Goal: Transaction & Acquisition: Purchase product/service

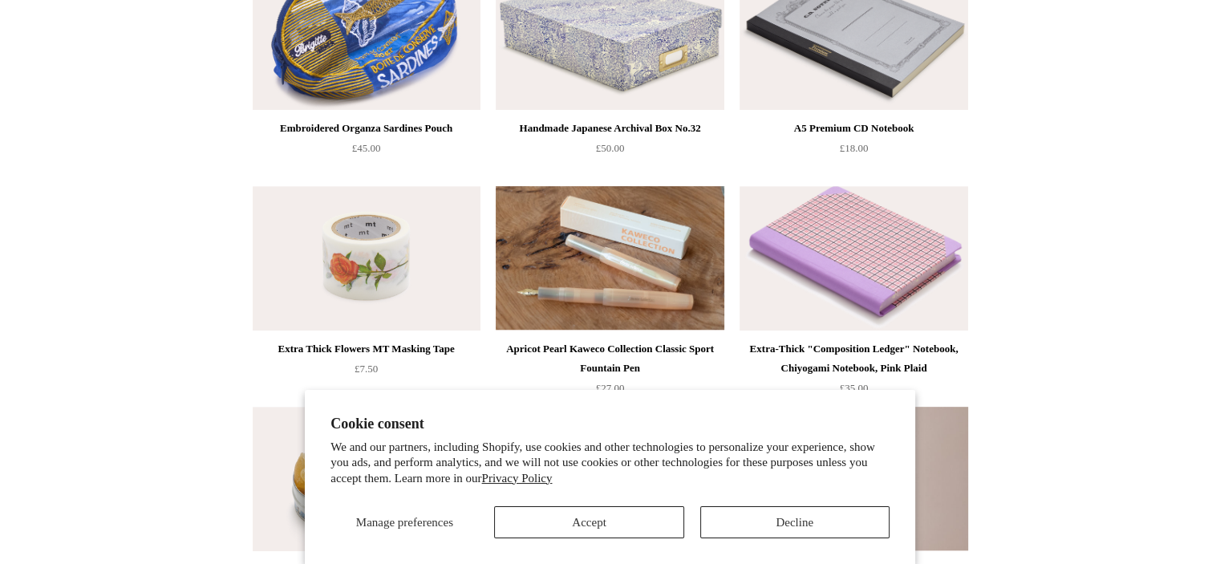
scroll to position [802, 0]
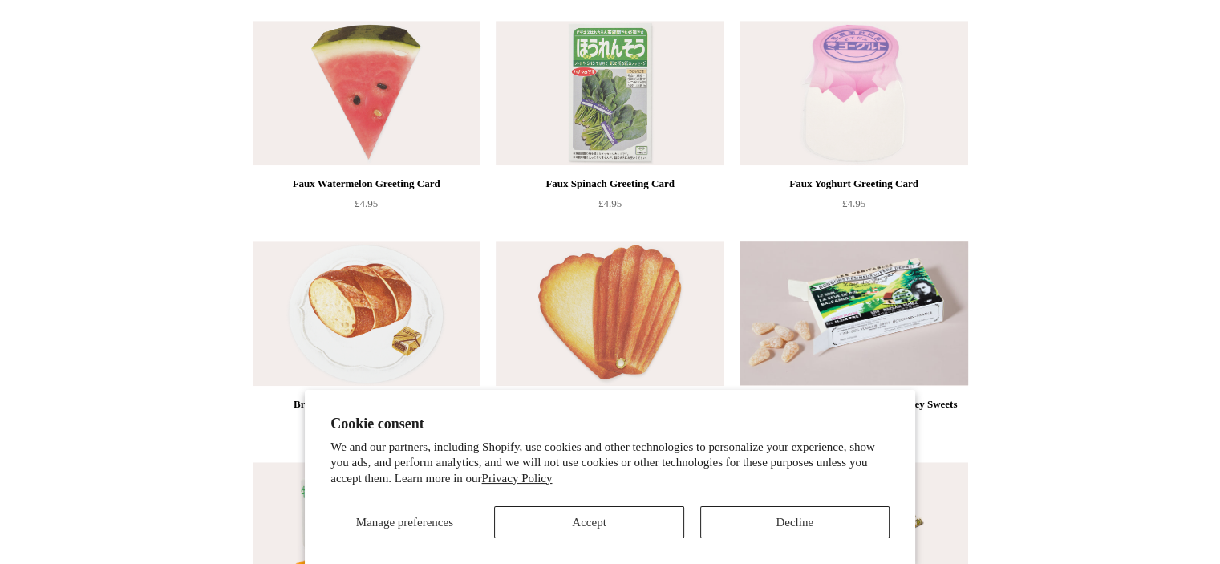
scroll to position [1043, 0]
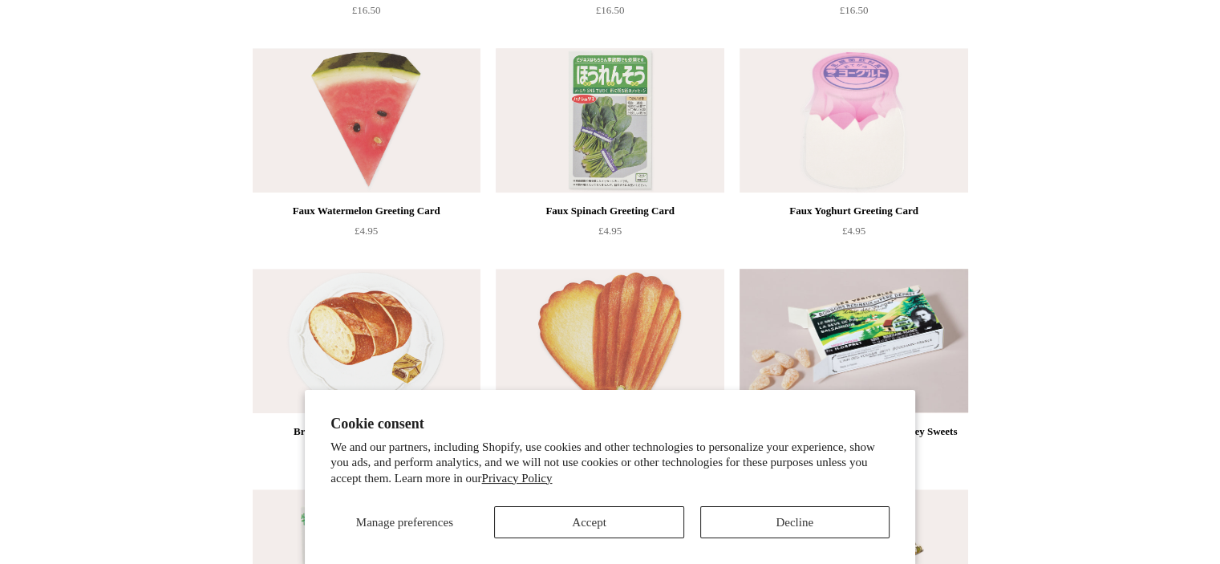
click at [601, 99] on img at bounding box center [610, 120] width 228 height 144
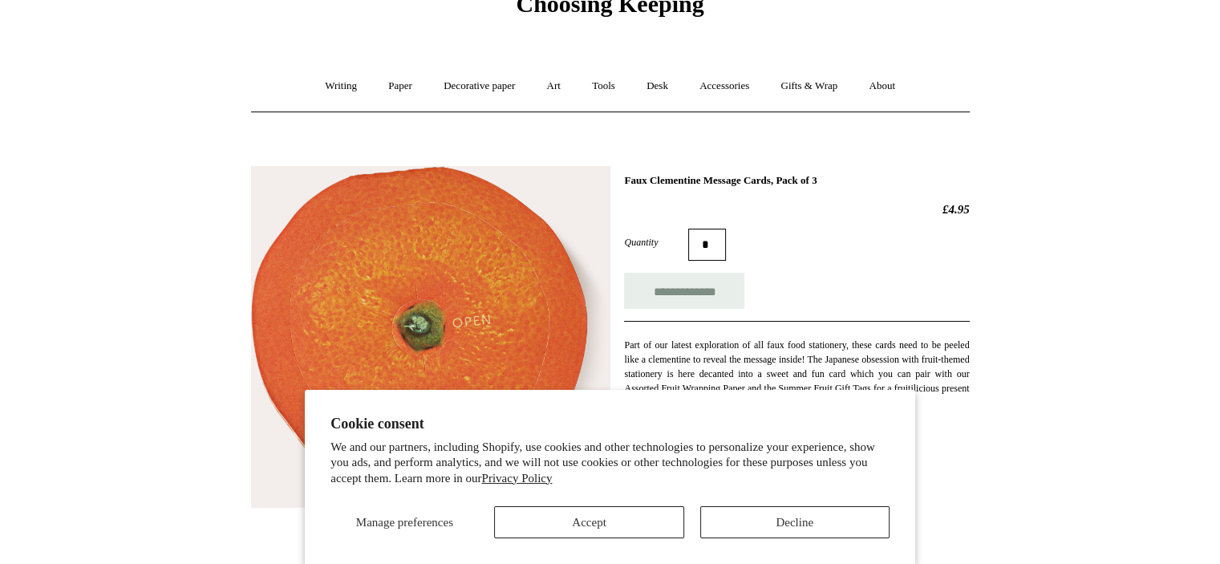
scroll to position [241, 0]
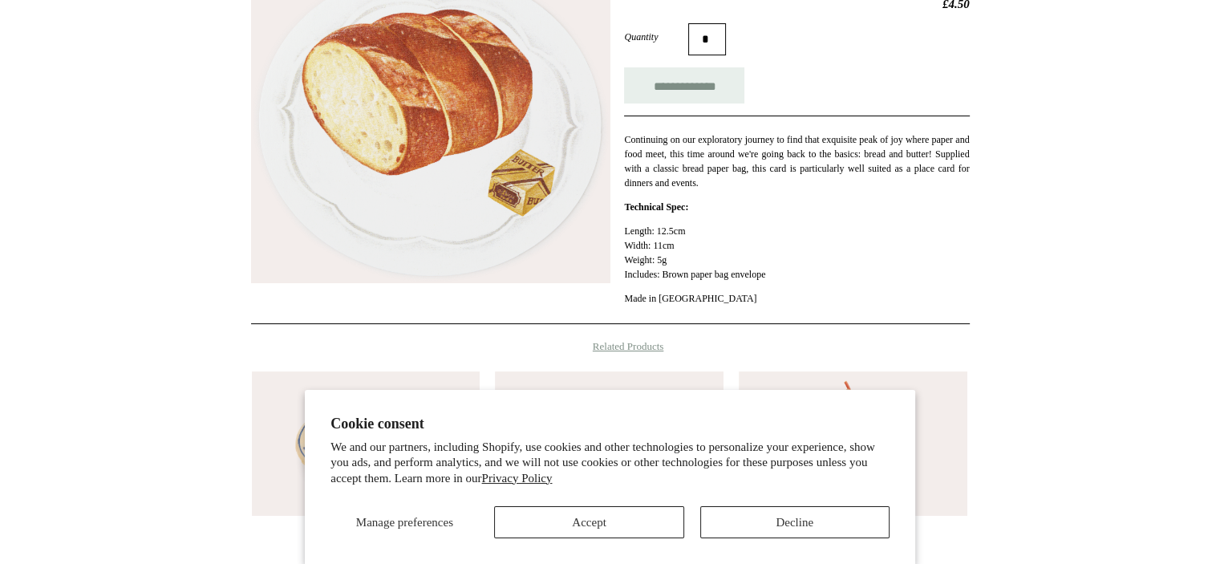
scroll to position [160, 0]
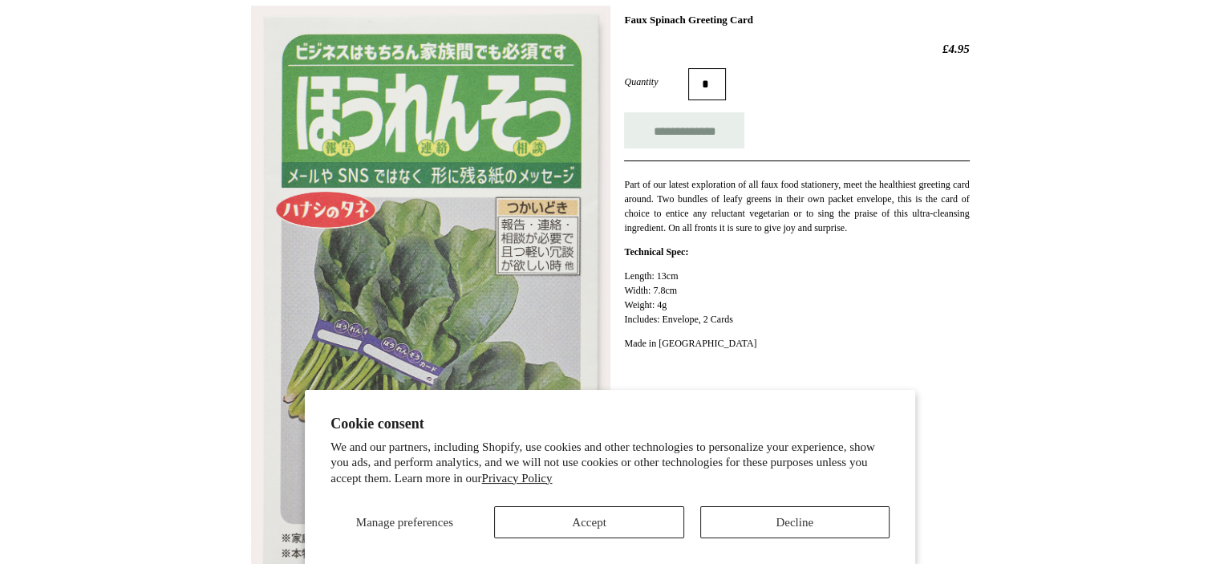
scroll to position [321, 0]
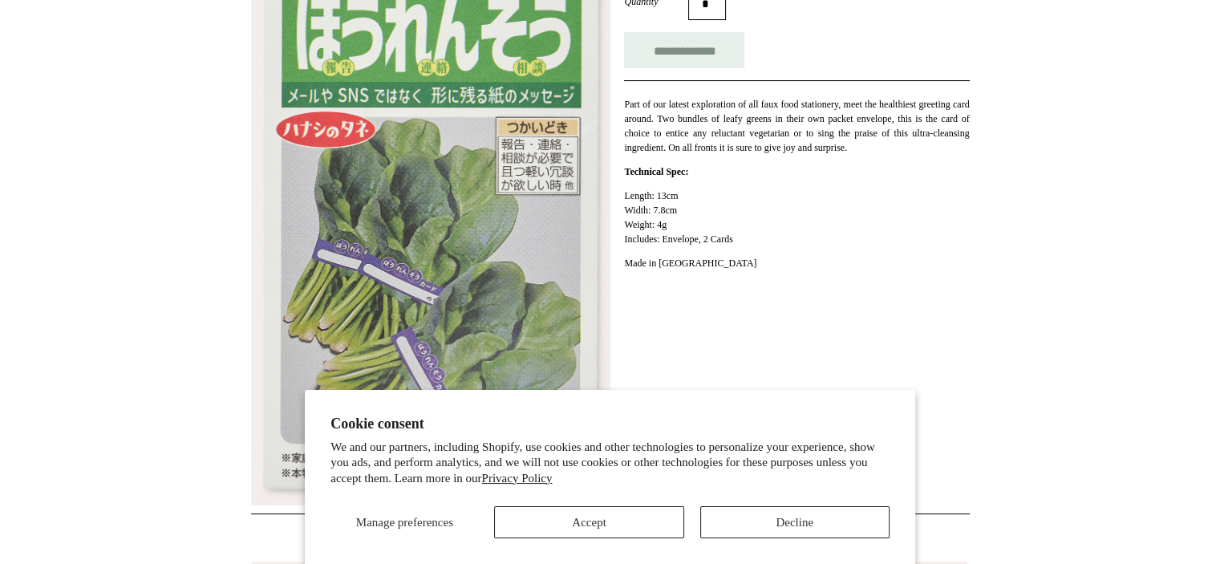
click at [453, 237] on img at bounding box center [430, 215] width 359 height 581
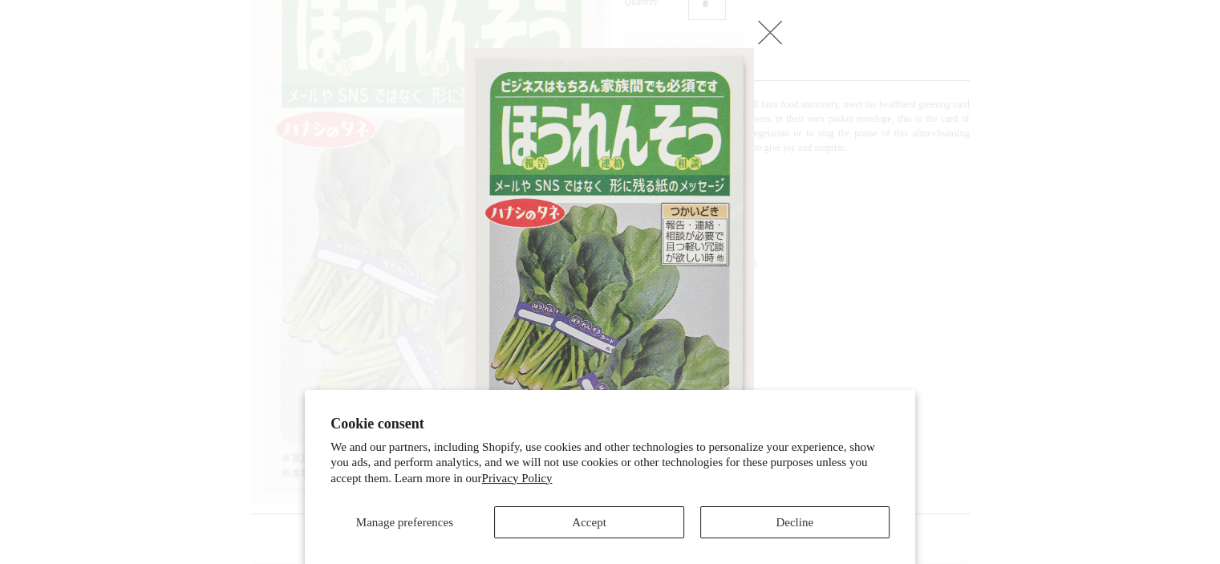
click at [453, 237] on div at bounding box center [457, 282] width 16 height 468
click at [773, 37] on link at bounding box center [770, 32] width 32 height 32
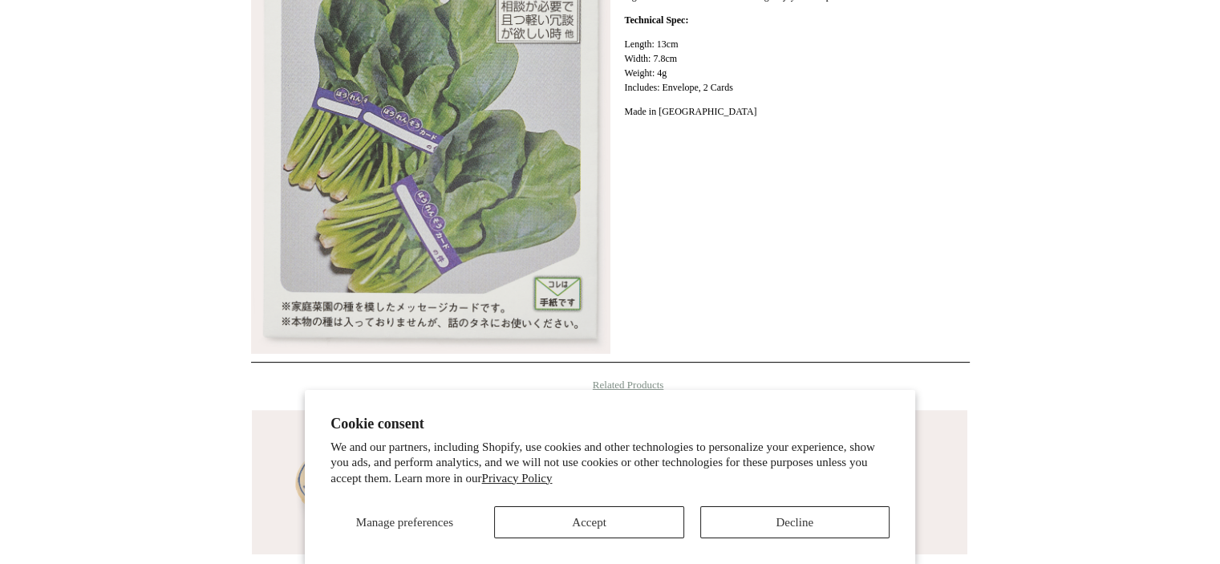
scroll to position [562, 0]
